Goal: Information Seeking & Learning: Learn about a topic

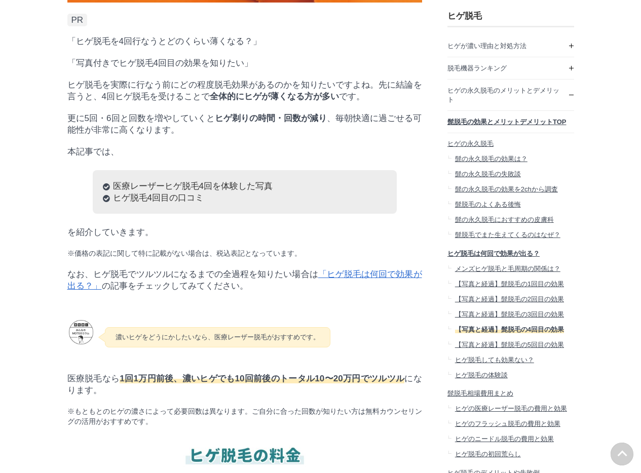
click at [351, 291] on link "「ヒゲ脱毛は何回で効果が出る？」" at bounding box center [244, 280] width 355 height 21
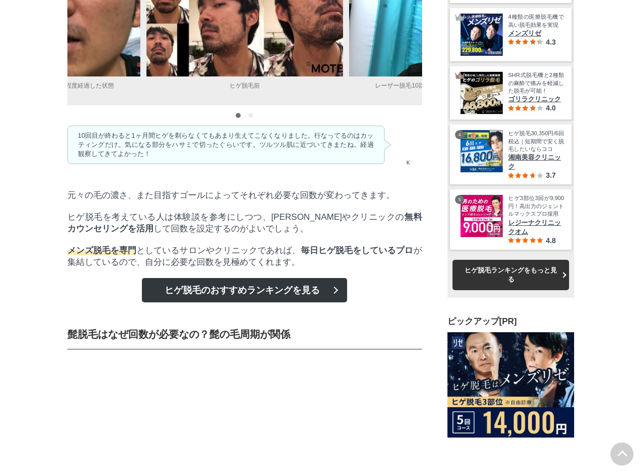
scroll to position [5440, 0]
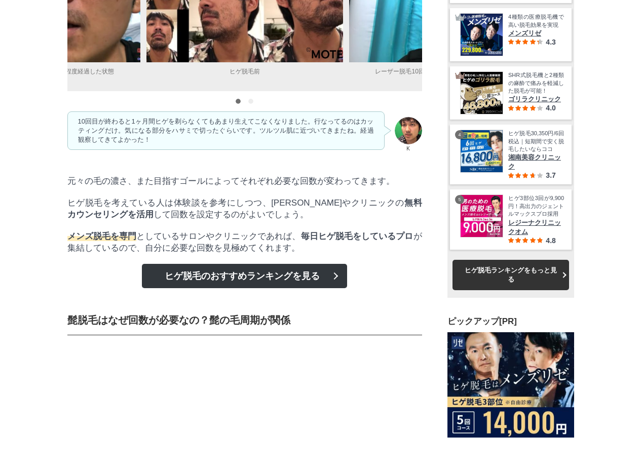
click at [119, 81] on figcaption "レーザー脱毛10回目が終わり1ヶ月程度経過した状態" at bounding box center [42, 71] width 197 height 19
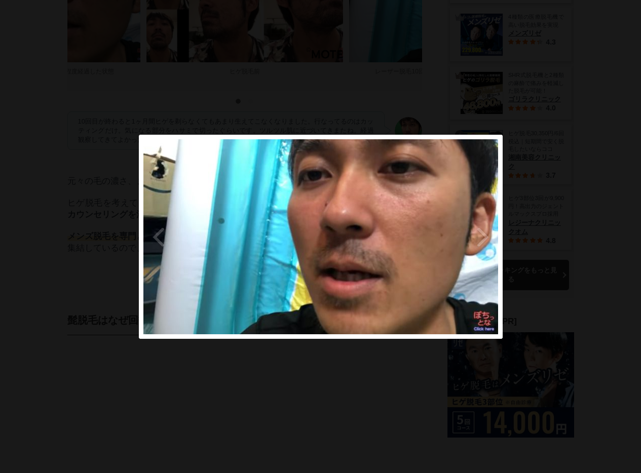
click at [343, 95] on div at bounding box center [320, 236] width 641 height 473
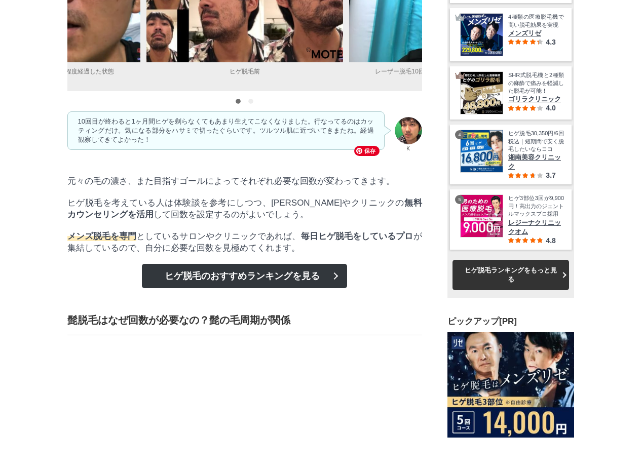
click at [383, 62] on img at bounding box center [447, 2] width 197 height 122
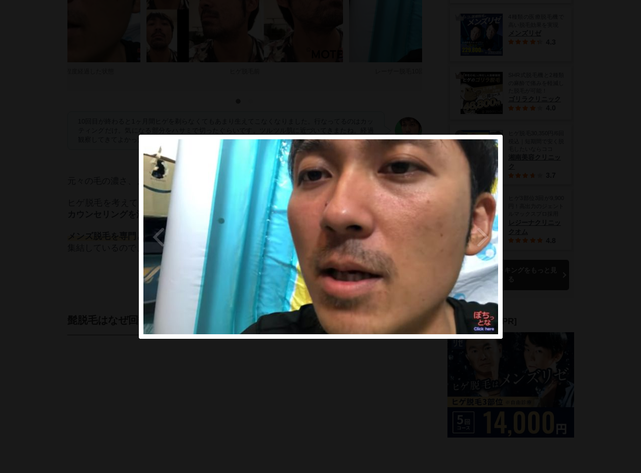
click at [552, 199] on div at bounding box center [320, 236] width 641 height 473
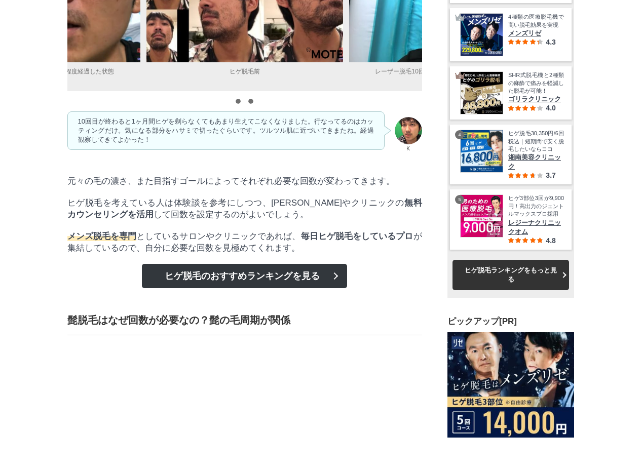
click at [252, 104] on span at bounding box center [250, 101] width 5 height 5
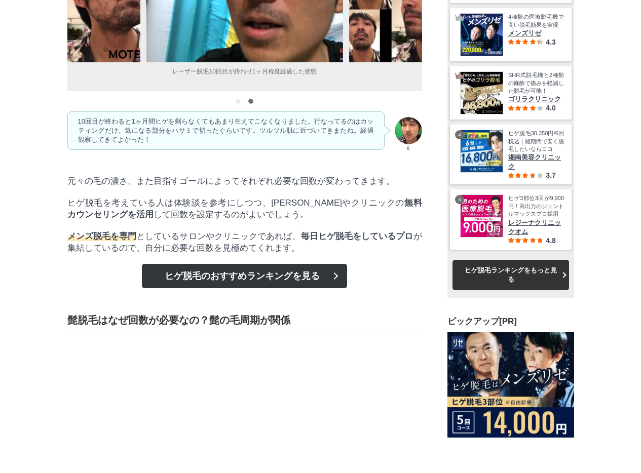
click at [252, 104] on span at bounding box center [250, 101] width 5 height 5
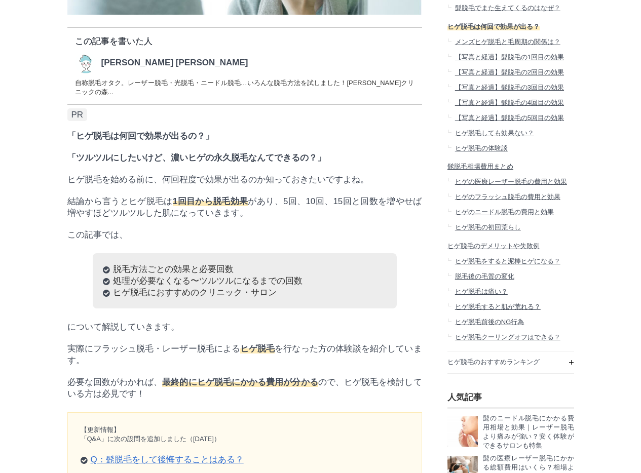
scroll to position [419, 0]
